Goal: Task Accomplishment & Management: Complete application form

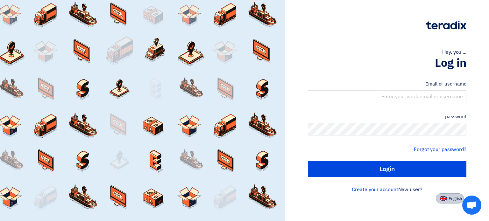
click at [451, 199] on font "English" at bounding box center [455, 199] width 13 height 6
type input "Sign in"
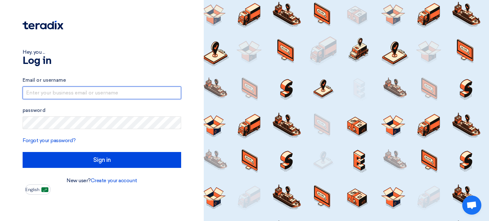
click at [75, 93] on input "text" at bounding box center [102, 93] width 159 height 13
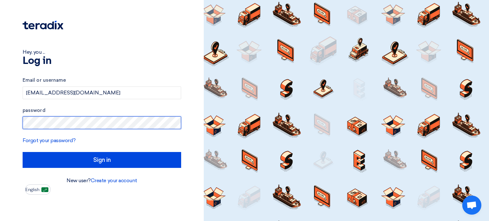
click at [23, 152] on input "Sign in" at bounding box center [102, 160] width 159 height 16
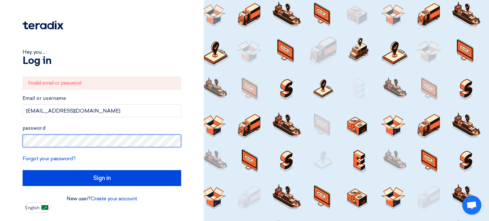
click at [23, 170] on input "Sign in" at bounding box center [102, 178] width 159 height 16
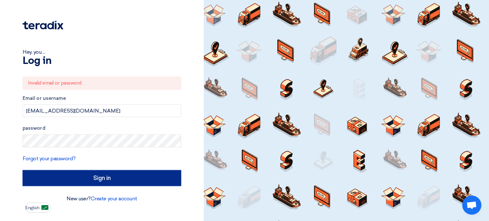
click at [105, 178] on input "Sign in" at bounding box center [102, 178] width 159 height 16
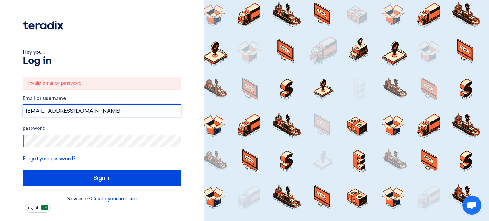
click at [29, 111] on input "[EMAIL_ADDRESS][DOMAIN_NAME]" at bounding box center [102, 110] width 159 height 13
type input "[EMAIL_ADDRESS][DOMAIN_NAME]"
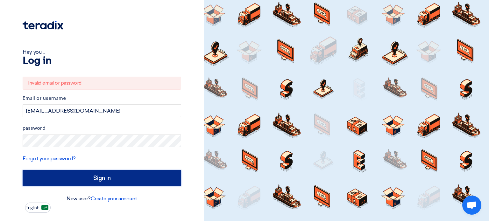
click at [110, 183] on input "Sign in" at bounding box center [102, 178] width 159 height 16
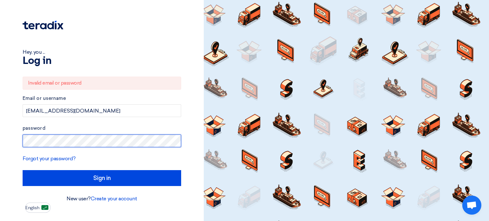
click at [23, 170] on input "Sign in" at bounding box center [102, 178] width 159 height 16
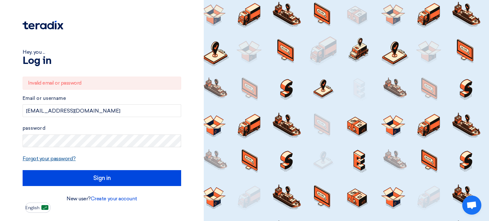
click at [57, 159] on font "Forgot your password?" at bounding box center [49, 159] width 53 height 6
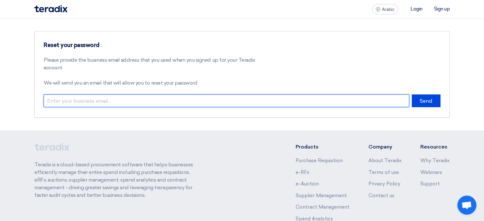
click at [94, 99] on input "email" at bounding box center [227, 101] width 366 height 13
type input "hamdan"
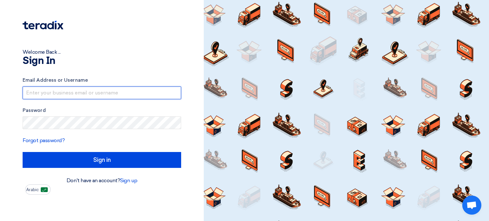
click at [91, 97] on input "text" at bounding box center [102, 93] width 159 height 13
type input "[EMAIL_ADDRESS][DOMAIN_NAME]"
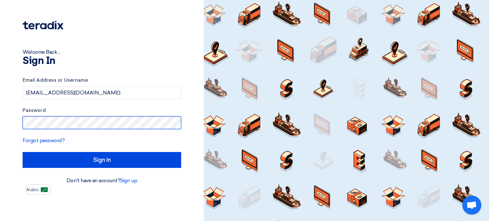
click at [23, 152] on input "Sign in" at bounding box center [102, 160] width 159 height 16
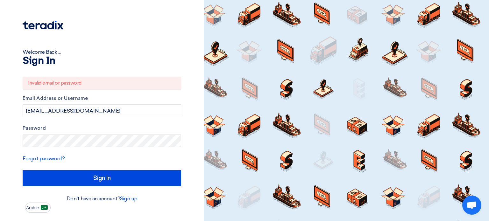
click at [43, 125] on font "Password" at bounding box center [34, 128] width 23 height 6
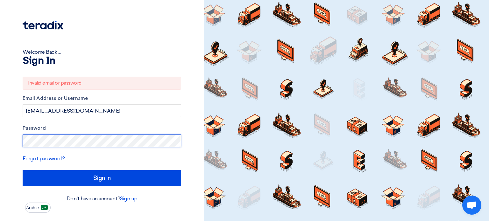
click at [23, 170] on input "Sign in" at bounding box center [102, 178] width 159 height 16
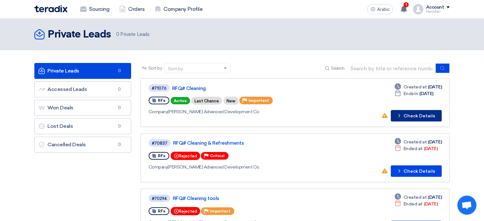
click at [429, 116] on font "Check Details" at bounding box center [420, 115] width 32 height 5
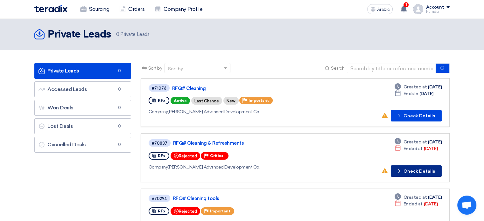
click at [420, 174] on button "Check details Check Details" at bounding box center [416, 171] width 51 height 11
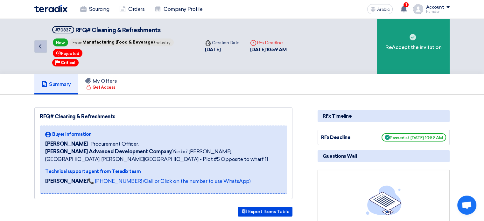
click at [38, 49] on link "Back" at bounding box center [40, 46] width 13 height 13
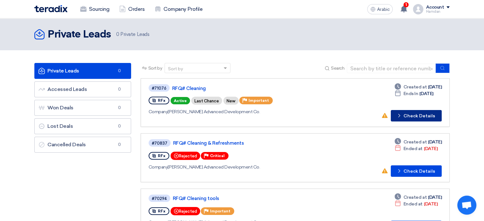
click at [424, 113] on font "Check Details" at bounding box center [420, 115] width 32 height 5
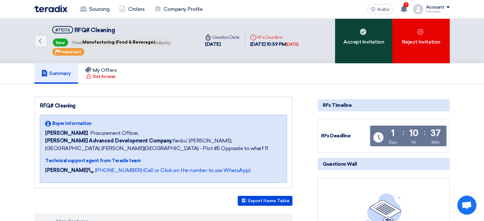
click at [360, 46] on div "Accept Invitation" at bounding box center [363, 40] width 57 height 45
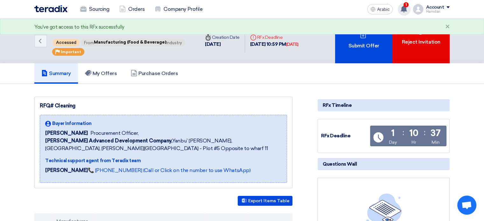
click at [402, 12] on icon at bounding box center [403, 8] width 7 height 7
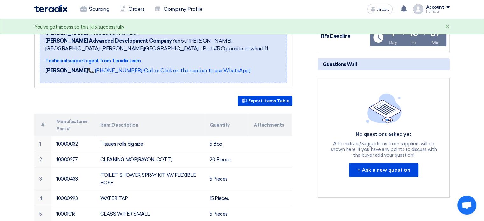
scroll to position [99, 0]
